Goal: Task Accomplishment & Management: Complete application form

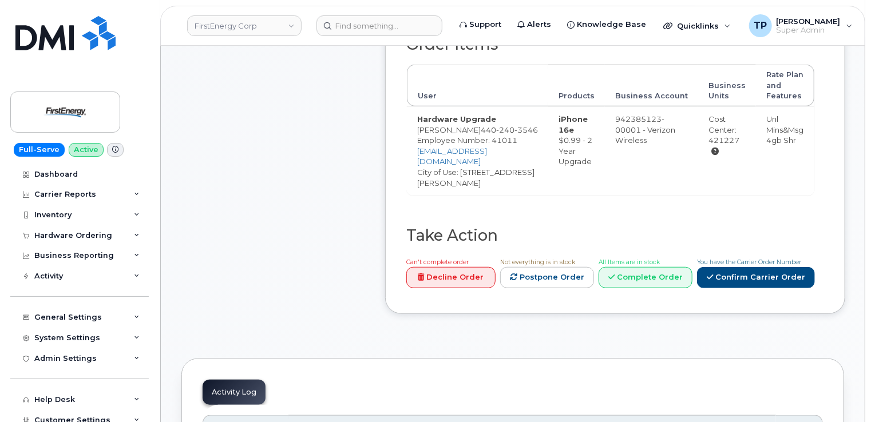
scroll to position [343, 0]
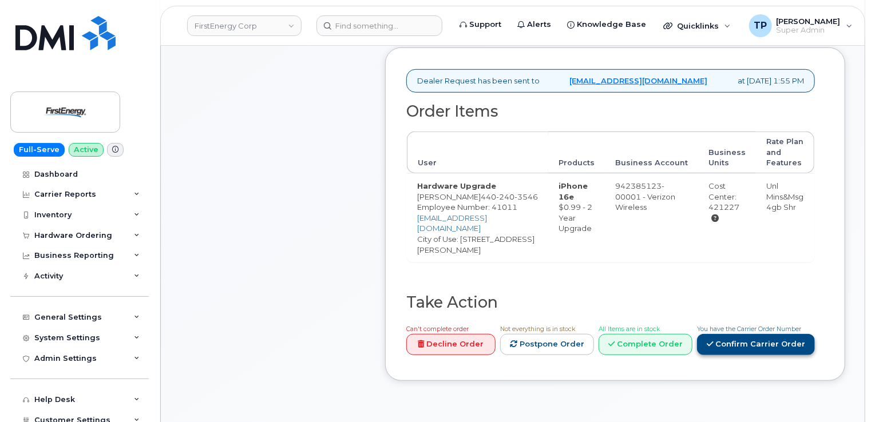
click at [744, 334] on link "Confirm Carrier Order" at bounding box center [756, 344] width 118 height 21
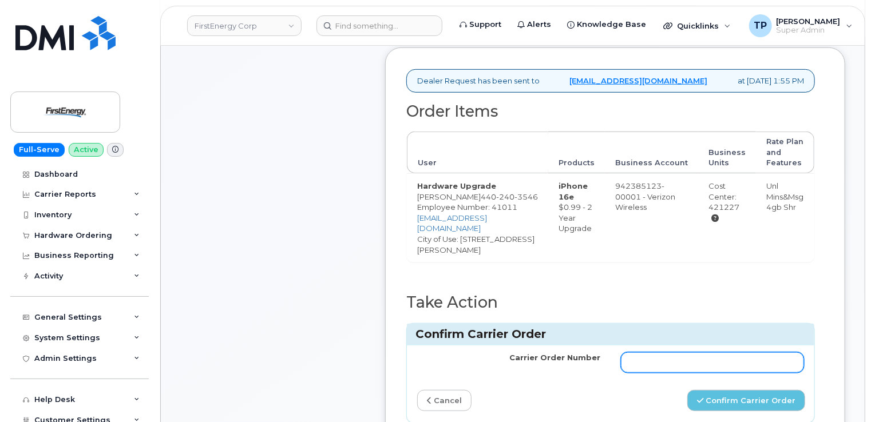
click at [735, 353] on input "Carrier Order Number" at bounding box center [712, 363] width 183 height 21
paste input "MB1000503124634"
type input "MB1000503124634"
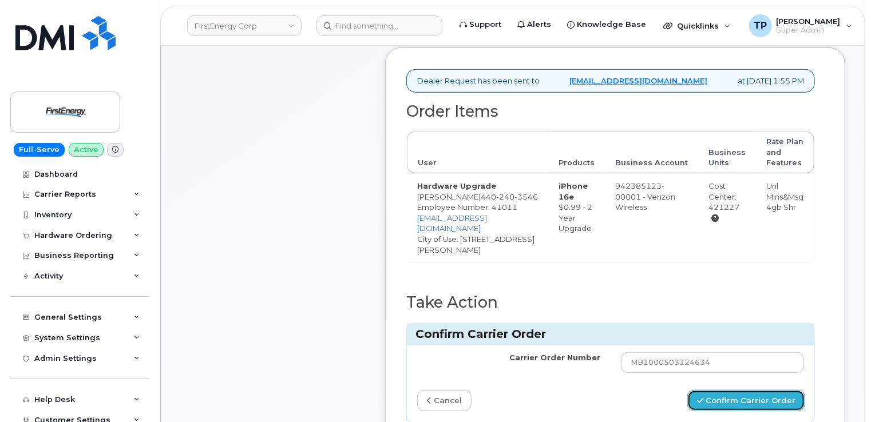
click at [754, 390] on button "Confirm Carrier Order" at bounding box center [746, 400] width 118 height 21
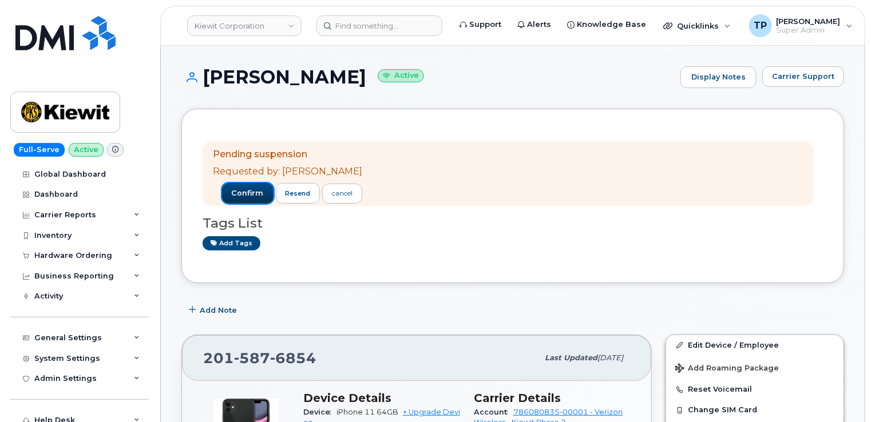
click at [232, 197] on span "confirm" at bounding box center [248, 193] width 32 height 10
click at [235, 196] on span "confirm" at bounding box center [248, 193] width 32 height 10
click at [234, 195] on span "confirm" at bounding box center [248, 193] width 32 height 10
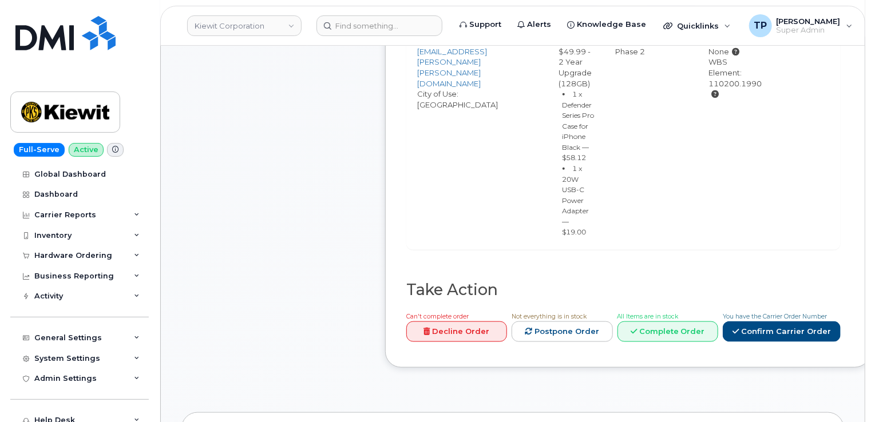
scroll to position [572, 0]
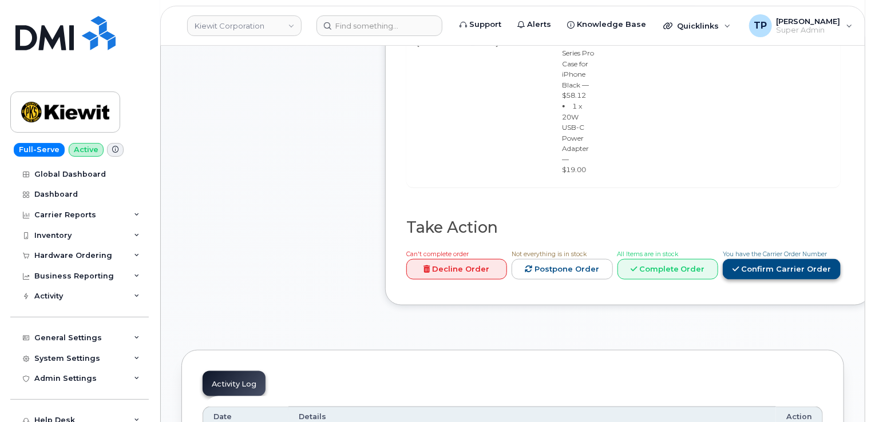
click at [758, 280] on link "Confirm Carrier Order" at bounding box center [782, 269] width 118 height 21
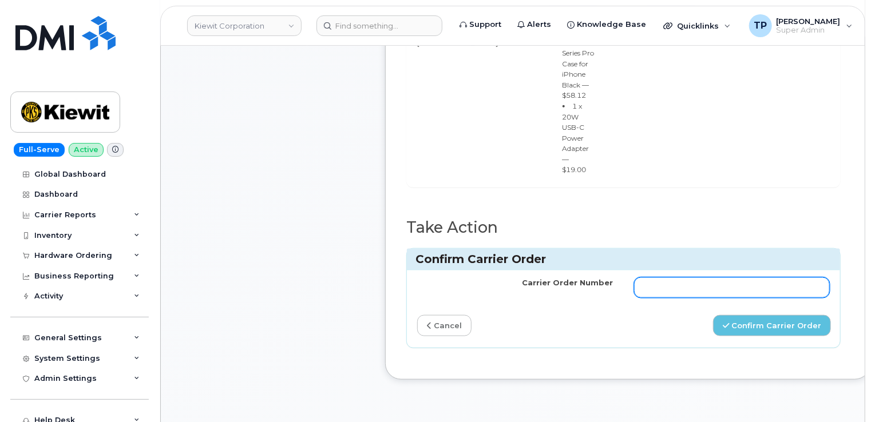
click at [751, 298] on input "Carrier Order Number" at bounding box center [732, 288] width 196 height 21
paste input "MB1000503122633"
type input "MB1000503122633"
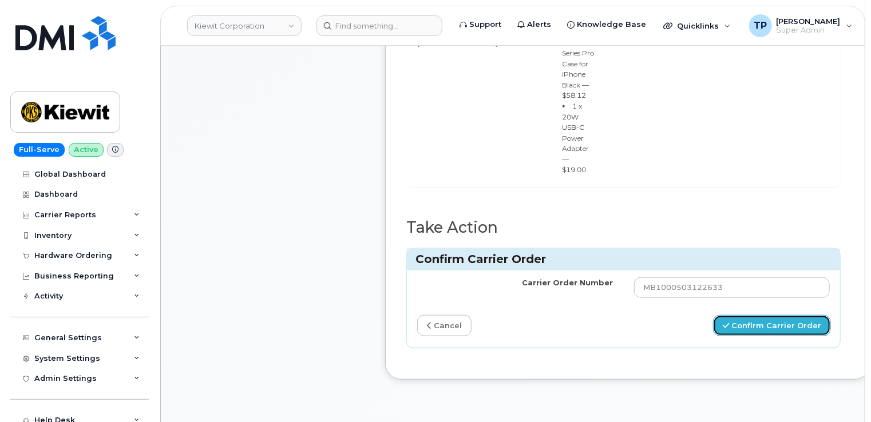
click at [767, 337] on button "Confirm Carrier Order" at bounding box center [772, 325] width 118 height 21
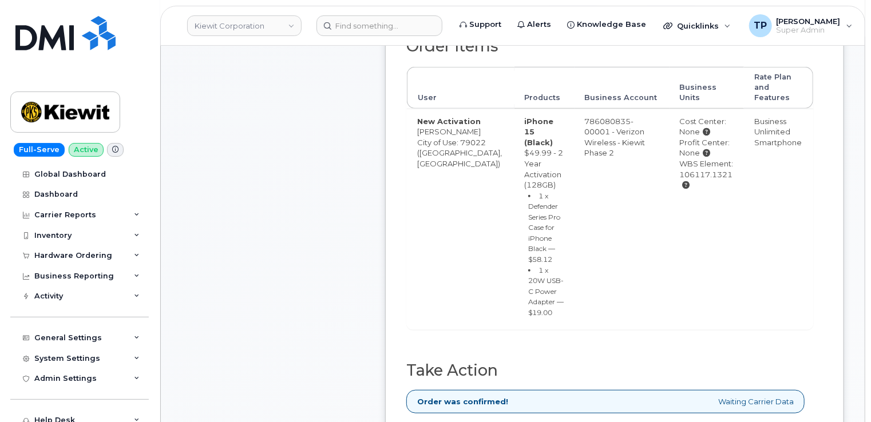
scroll to position [572, 0]
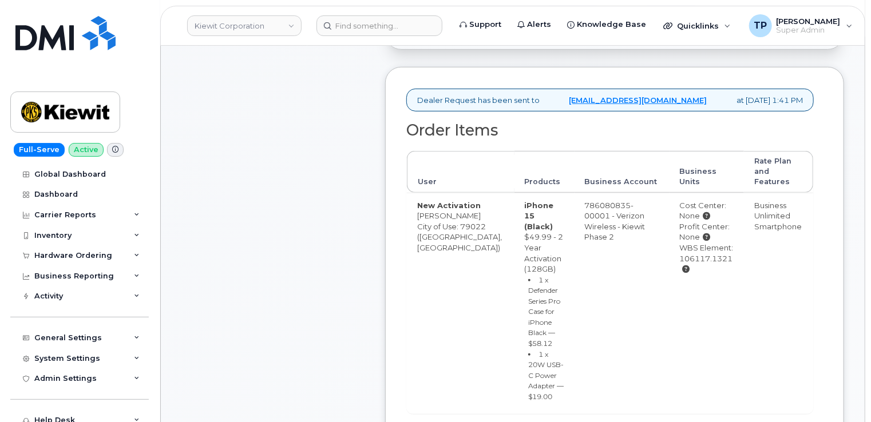
scroll to position [458, 0]
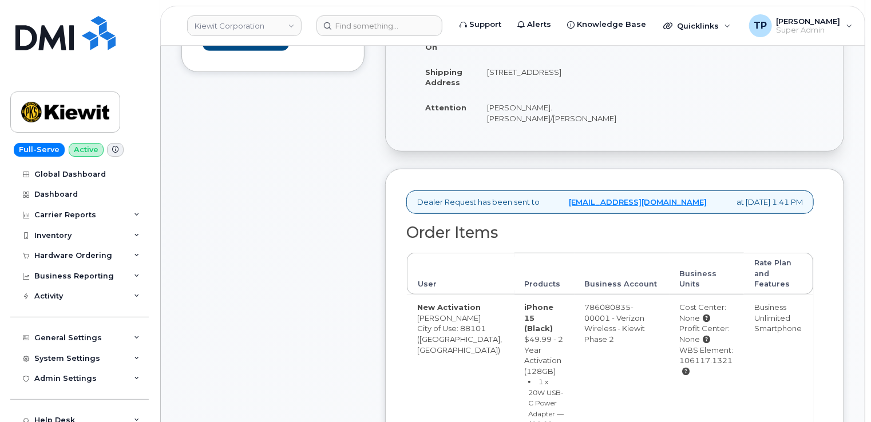
scroll to position [458, 0]
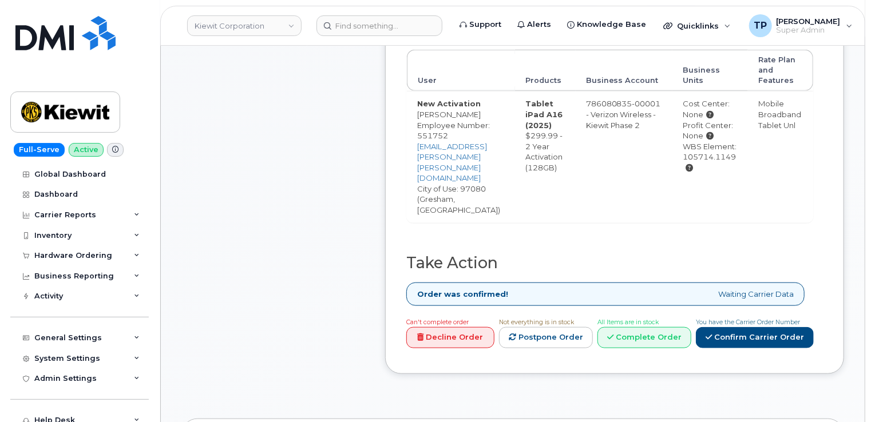
scroll to position [458, 0]
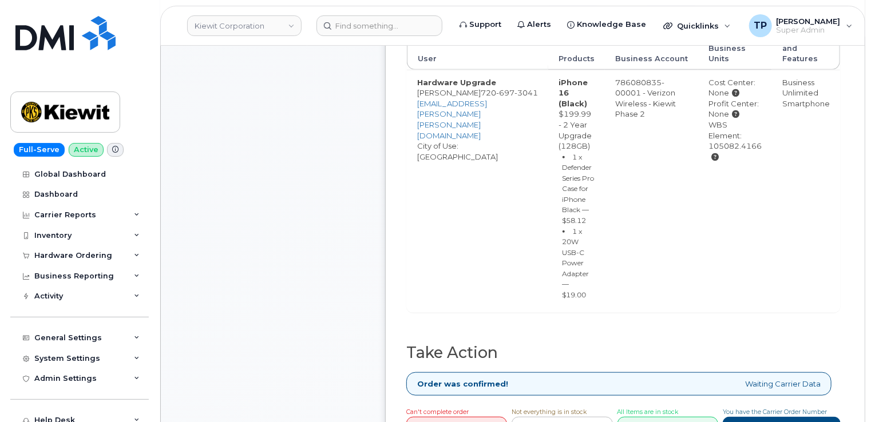
scroll to position [572, 0]
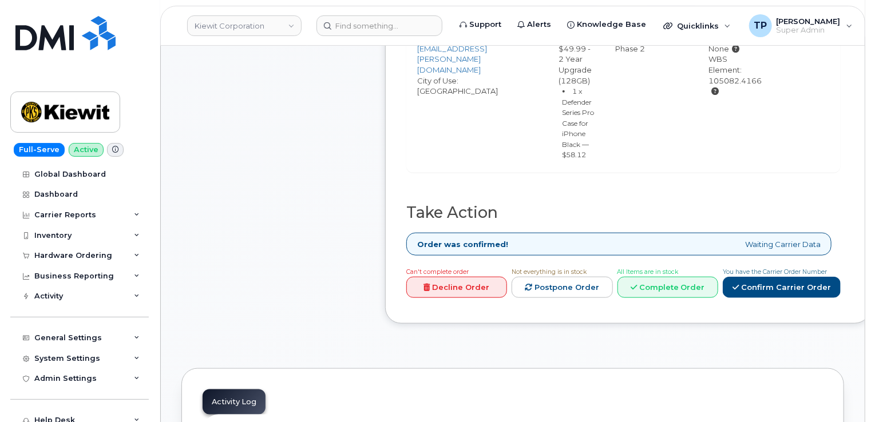
scroll to position [515, 0]
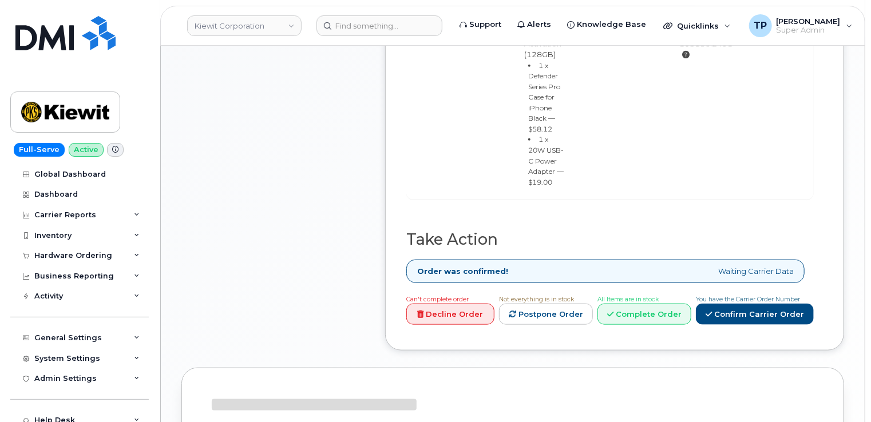
scroll to position [515, 0]
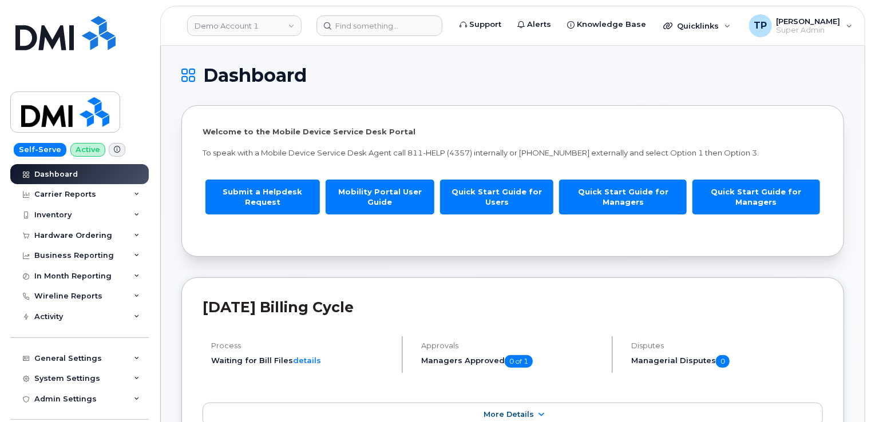
click at [787, 17] on span "[PERSON_NAME]" at bounding box center [809, 21] width 64 height 9
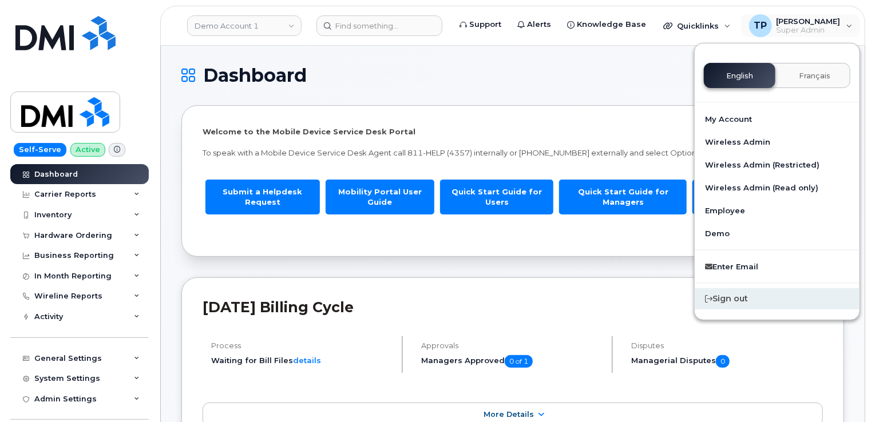
click at [769, 299] on div "Sign out" at bounding box center [777, 298] width 165 height 21
